Goal: Navigation & Orientation: Go to known website

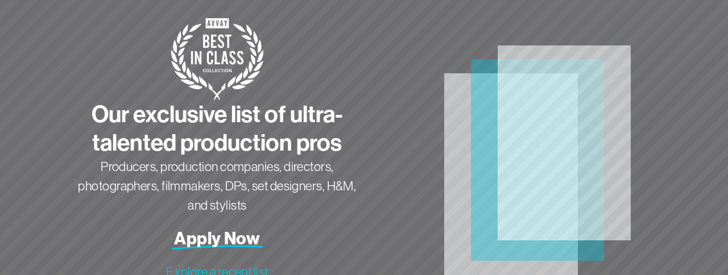
scroll to position [30, 0]
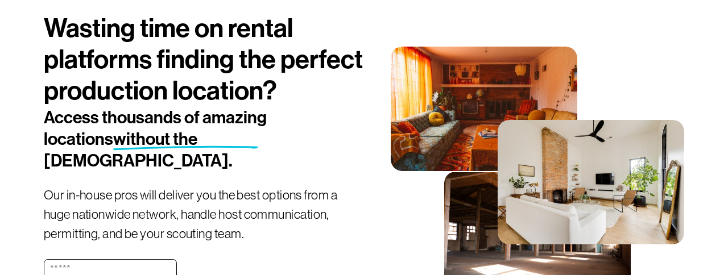
scroll to position [113, 0]
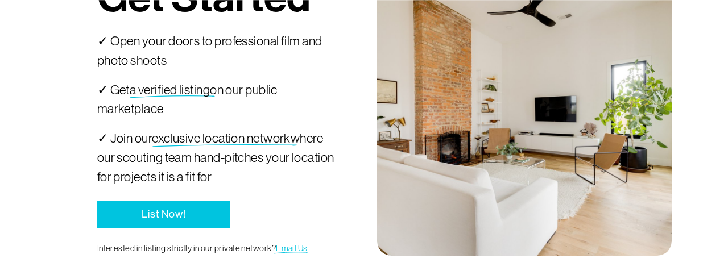
scroll to position [2143, 0]
